Goal: Transaction & Acquisition: Purchase product/service

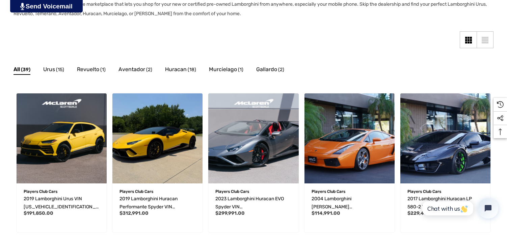
scroll to position [162, 0]
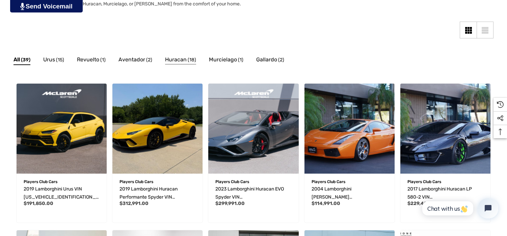
click at [181, 58] on span "Huracan" at bounding box center [176, 59] width 22 height 9
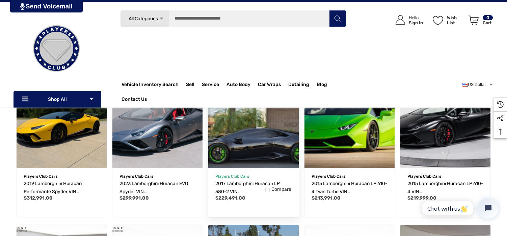
scroll to position [125, 0]
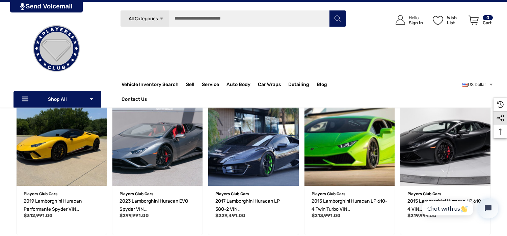
click at [499, 117] on use "Social Media" at bounding box center [500, 118] width 7 height 7
click at [471, 87] on link "US Dollar" at bounding box center [477, 85] width 31 height 14
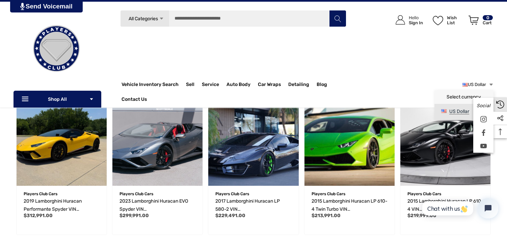
click at [498, 104] on icon "Recently Viewed Recently Viewed" at bounding box center [500, 105] width 8 height 8
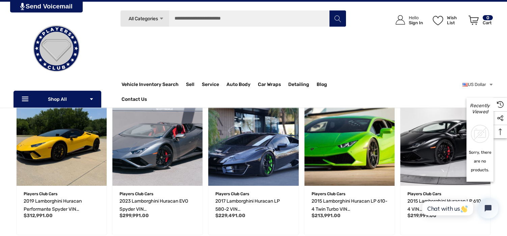
click at [433, 78] on div "US Dollar Select currency US Dollar" at bounding box center [422, 91] width 143 height 31
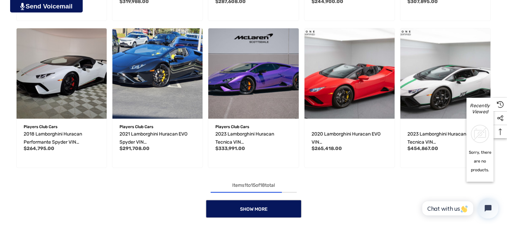
scroll to position [495, 0]
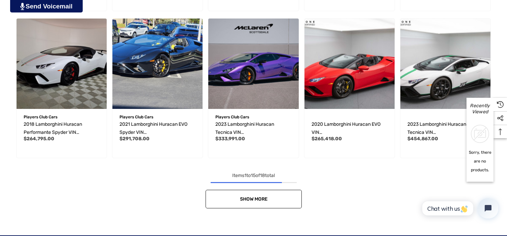
click at [281, 196] on link "Show More" at bounding box center [254, 199] width 96 height 19
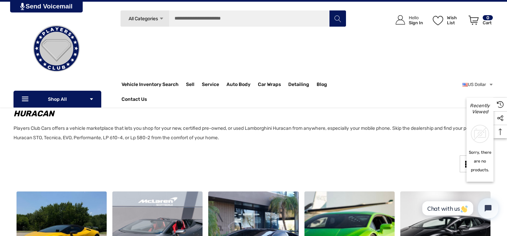
scroll to position [0, 0]
